Goal: Transaction & Acquisition: Purchase product/service

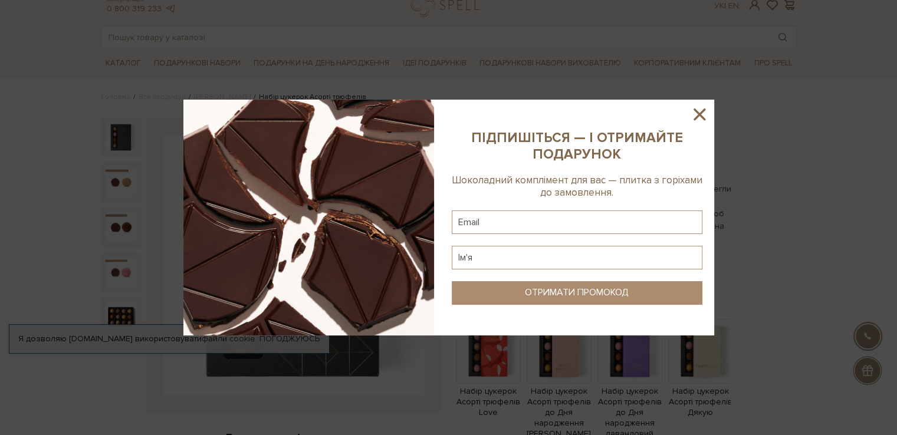
scroll to position [59, 0]
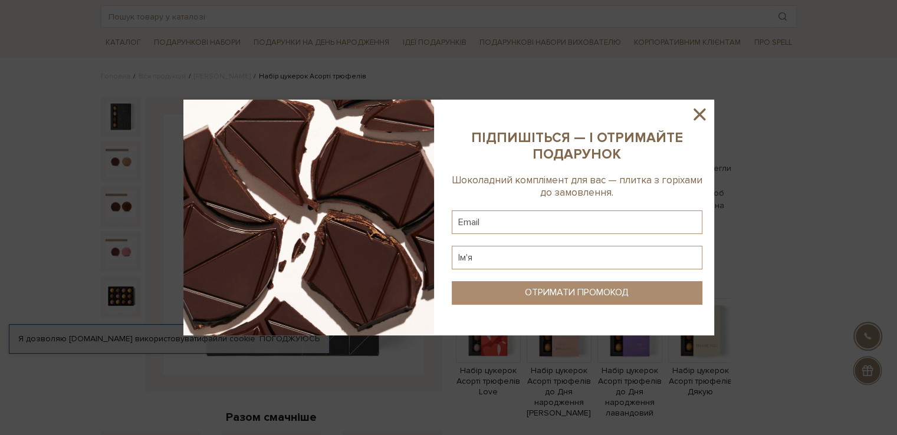
click at [701, 116] on icon at bounding box center [700, 115] width 12 height 12
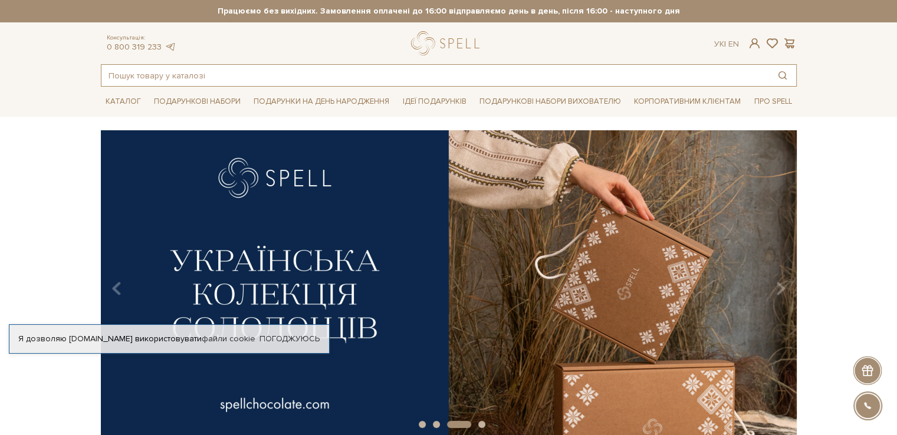
click at [433, 78] on input "text" at bounding box center [435, 75] width 668 height 21
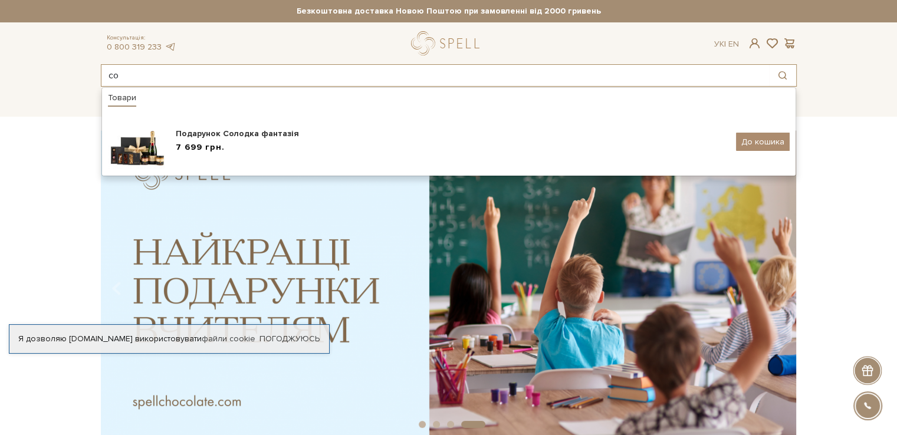
type input "с"
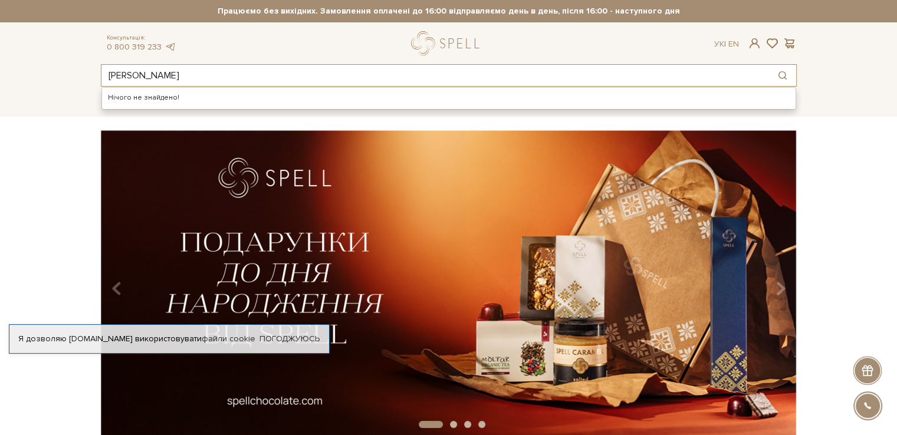
type input "джек"
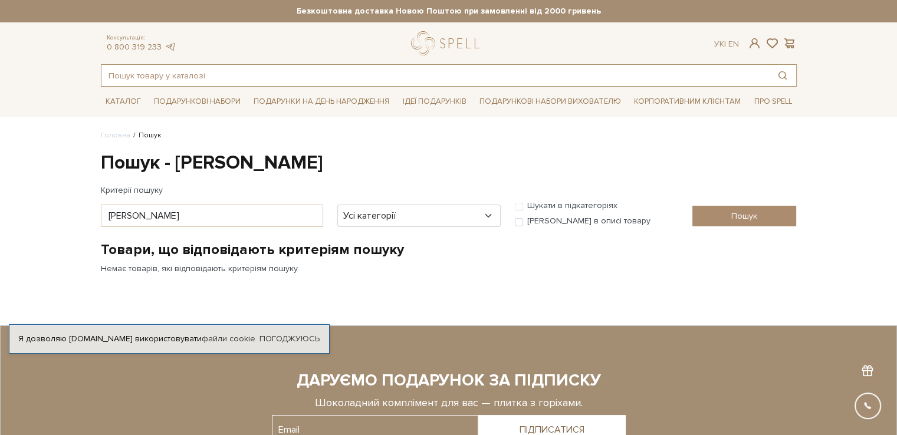
click at [313, 67] on input "text" at bounding box center [435, 75] width 668 height 21
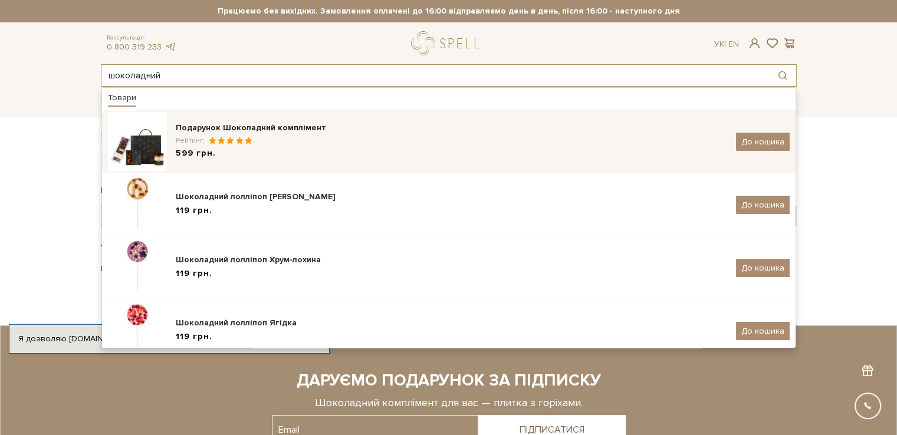
type input "шоколадний"
click at [268, 126] on div "Подарунок Шоколадний комплімент" at bounding box center [452, 128] width 552 height 12
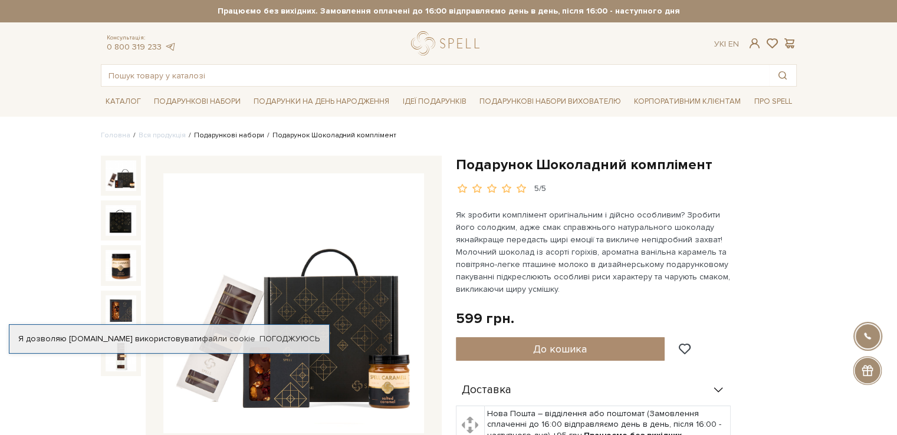
click at [245, 137] on link "Подарункові набори" at bounding box center [229, 135] width 70 height 9
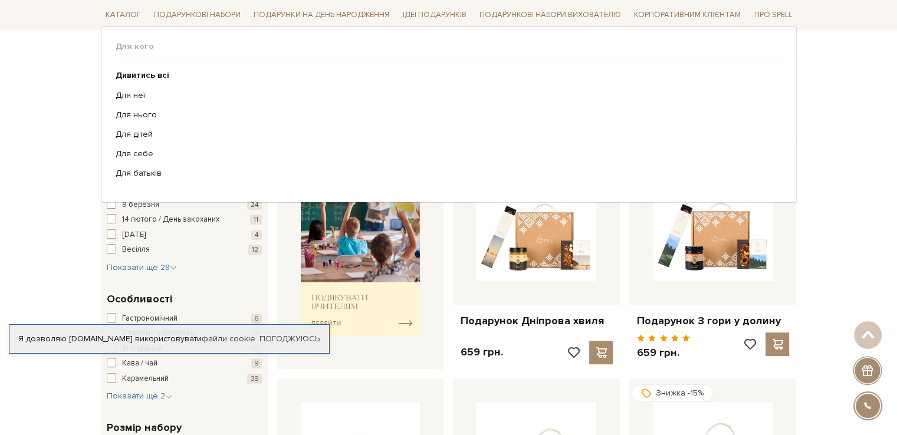
scroll to position [354, 0]
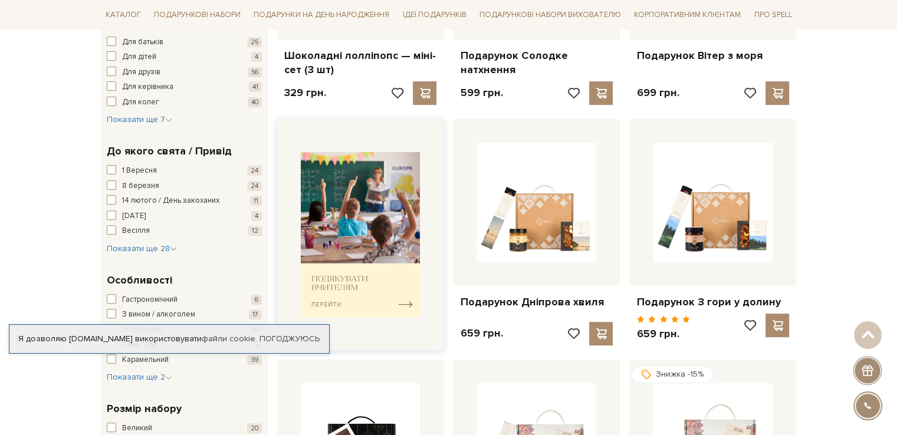
click at [368, 271] on img at bounding box center [361, 235] width 120 height 166
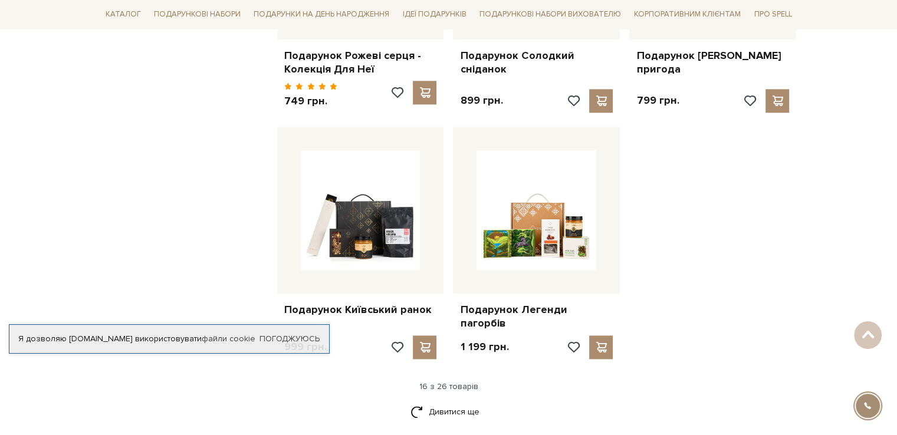
scroll to position [1416, 0]
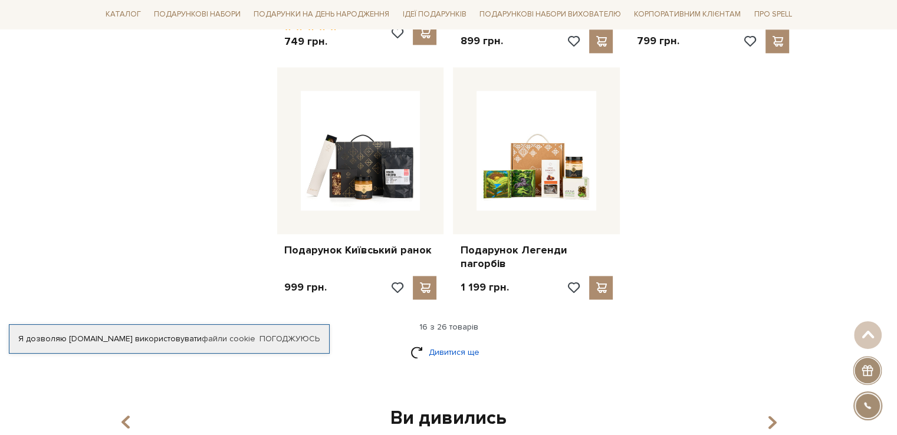
click at [457, 342] on link "Дивитися ще" at bounding box center [449, 352] width 77 height 21
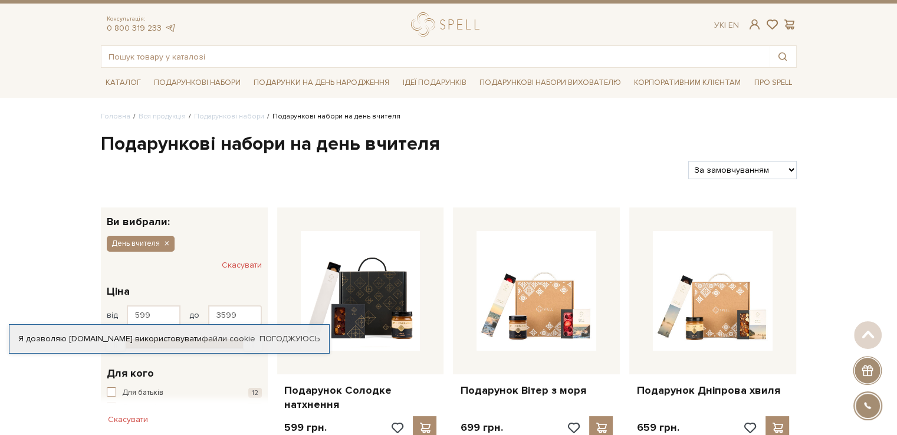
scroll to position [0, 0]
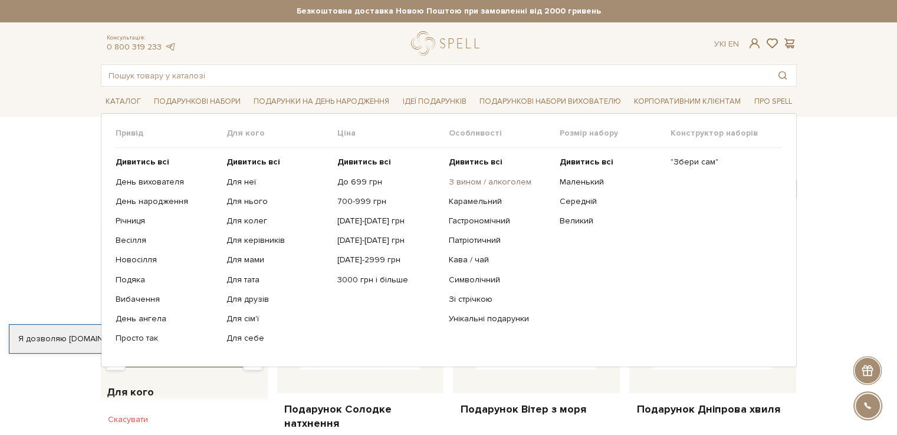
click at [501, 177] on link "З вином / алкоголем" at bounding box center [499, 182] width 102 height 11
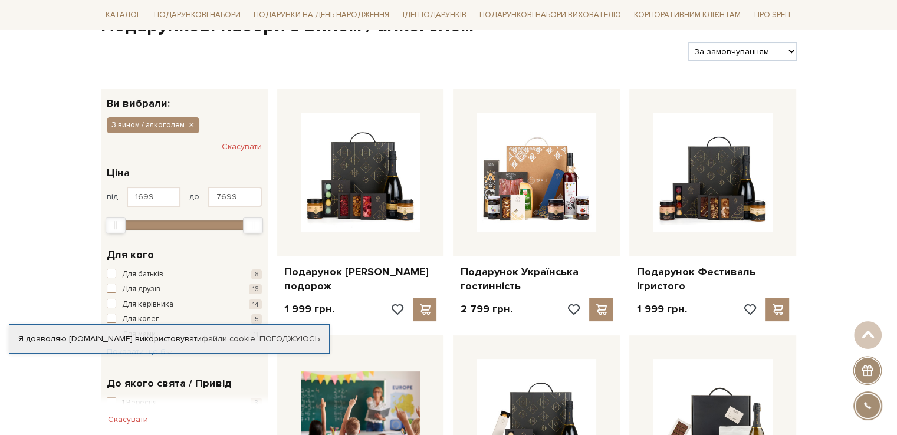
scroll to position [59, 0]
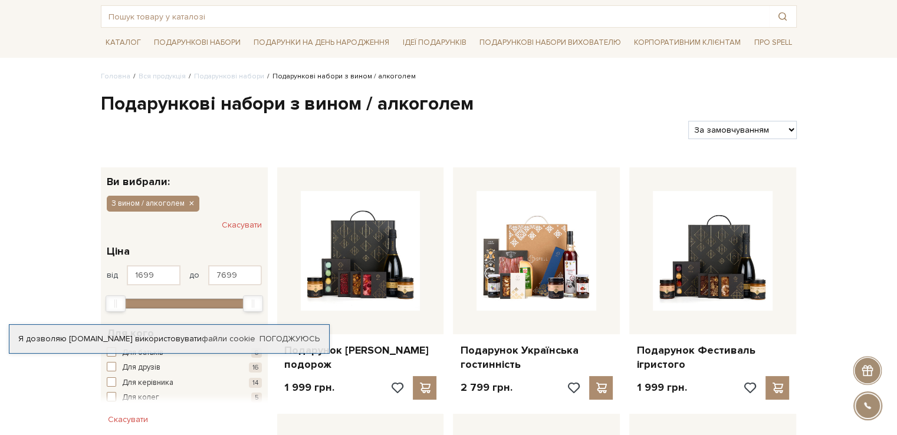
click at [782, 124] on select "За замовчуванням За Ціною (зростання) За Ціною (зменшення) Новинки За популярні…" at bounding box center [742, 130] width 108 height 18
select select "[URL][DOMAIN_NAME]"
click at [688, 121] on select "За замовчуванням За Ціною (зростання) За Ціною (зменшення) Новинки За популярні…" at bounding box center [742, 130] width 108 height 18
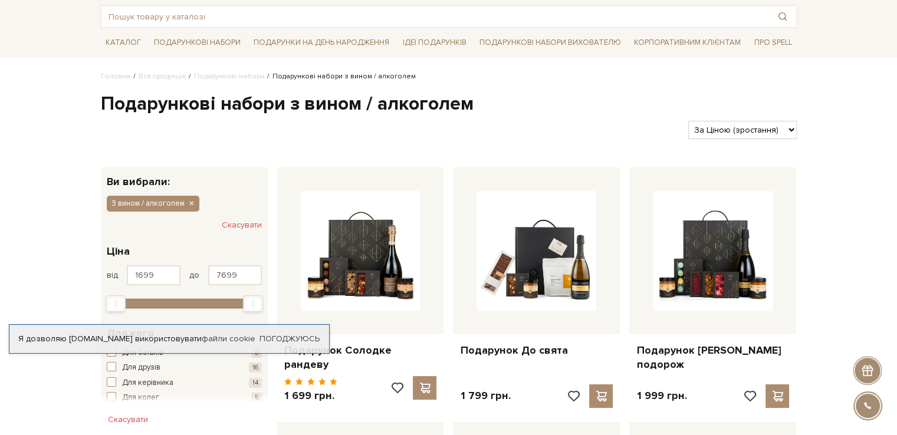
scroll to position [118, 0]
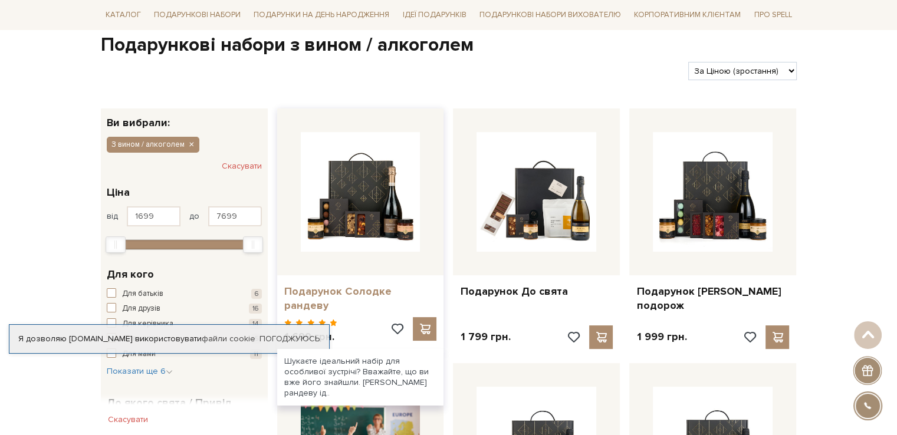
click at [379, 291] on link "Подарунок Солодке рандеву" at bounding box center [360, 299] width 153 height 28
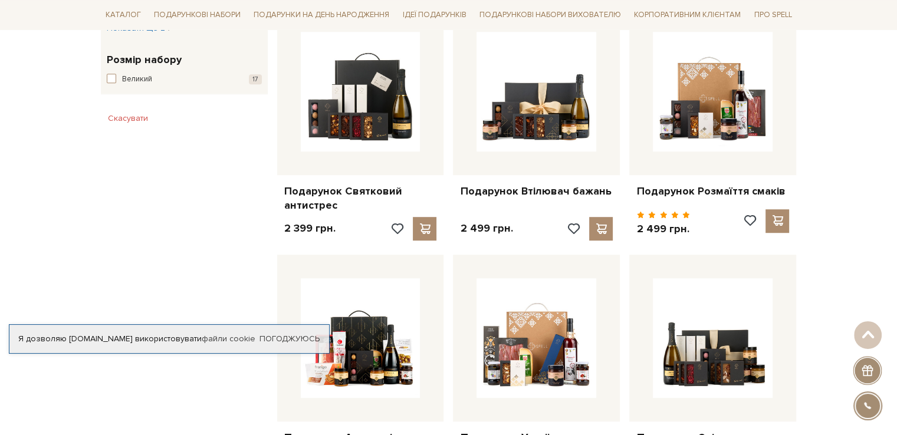
scroll to position [649, 0]
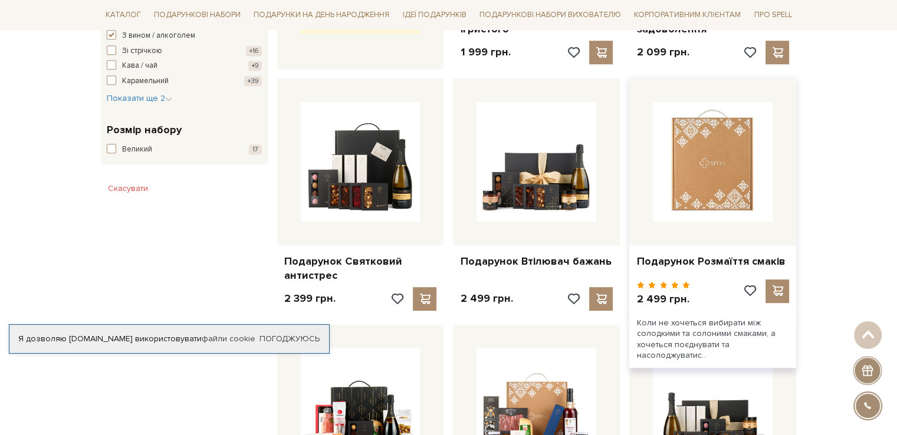
click at [713, 194] on img at bounding box center [713, 162] width 120 height 120
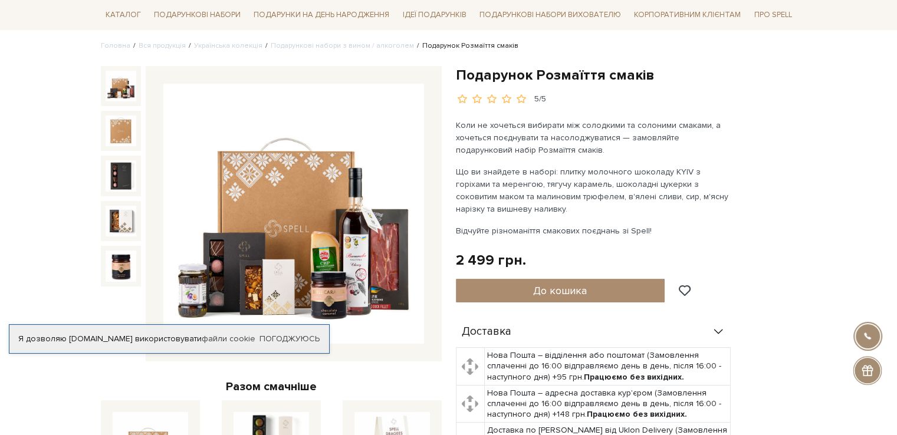
scroll to position [118, 0]
